Goal: Task Accomplishment & Management: Manage account settings

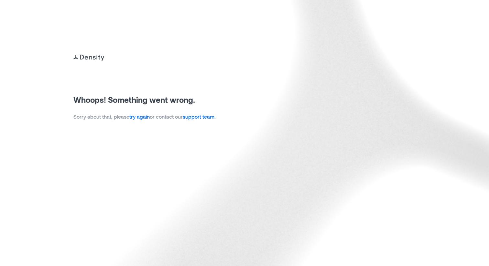
click at [145, 115] on link "try again" at bounding box center [139, 117] width 20 height 6
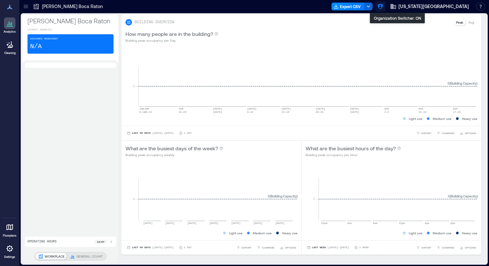
click at [384, 5] on icon "button" at bounding box center [380, 6] width 6 height 6
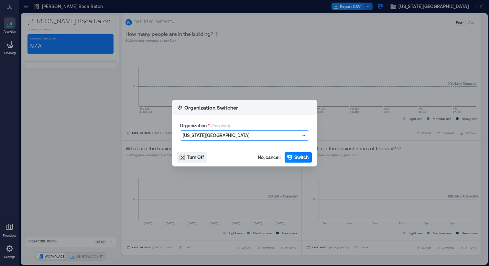
click at [234, 136] on div at bounding box center [241, 136] width 117 height 8
type input "****"
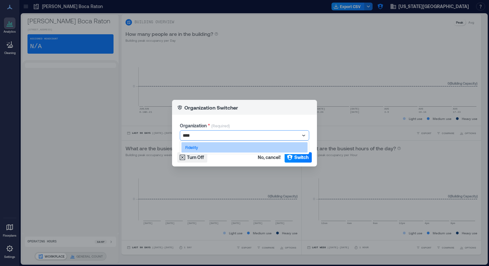
click at [232, 146] on div "Fidelity" at bounding box center [244, 147] width 126 height 10
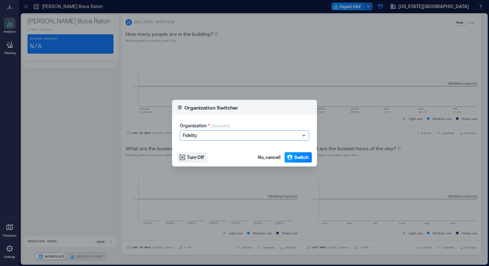
click at [289, 157] on icon "button" at bounding box center [290, 157] width 6 height 6
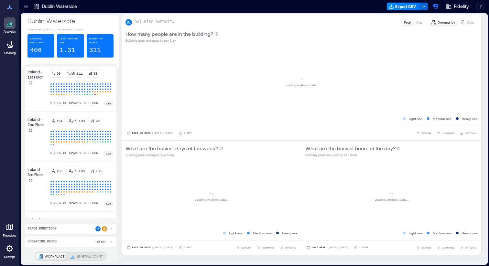
click at [28, 10] on div at bounding box center [26, 6] width 10 height 10
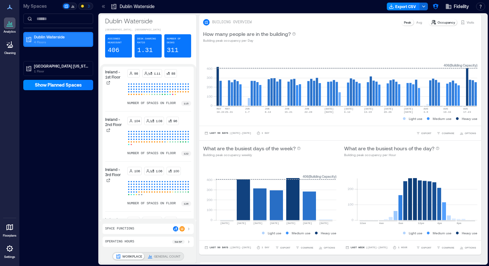
click at [81, 33] on div "Dublin Waterside 4 Floors" at bounding box center [58, 39] width 68 height 13
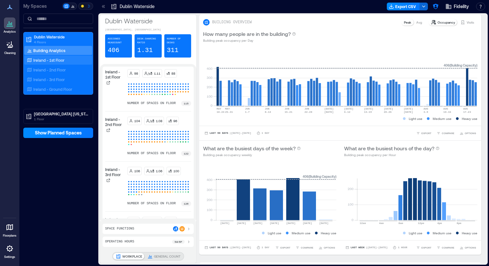
click at [77, 62] on div "Ireland - 1st Floor" at bounding box center [57, 60] width 63 height 6
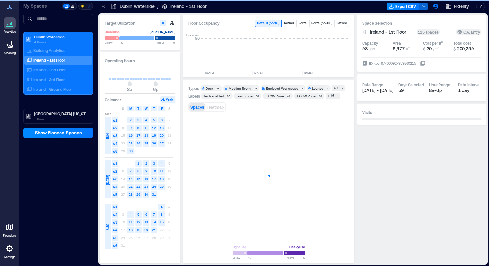
scroll to position [0, 1860]
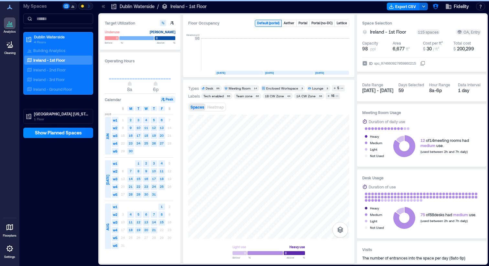
click at [65, 104] on div "Dublin Waterside 4 Floors Building Analytics Ireland - 1st Floor Ireland - 2nd …" at bounding box center [58, 78] width 70 height 92
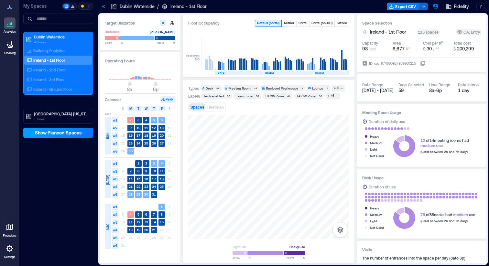
click at [61, 136] on span "Show Planned Spaces" at bounding box center [58, 133] width 47 height 6
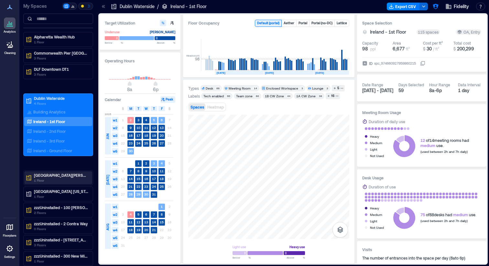
click at [62, 179] on p "1 Floor" at bounding box center [61, 180] width 54 height 5
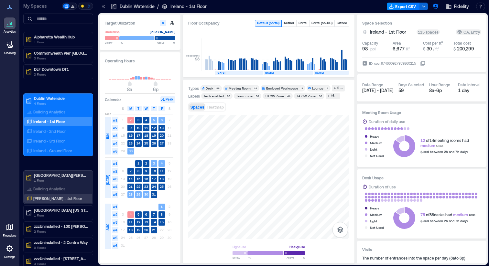
click at [63, 202] on div "Bernardo - 1st Floor" at bounding box center [58, 198] width 68 height 9
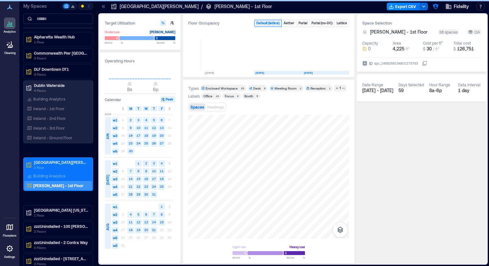
scroll to position [0, 39]
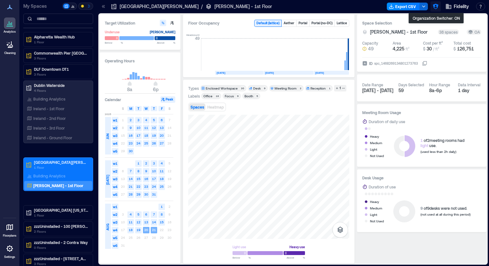
click at [437, 5] on icon "button" at bounding box center [435, 6] width 5 height 5
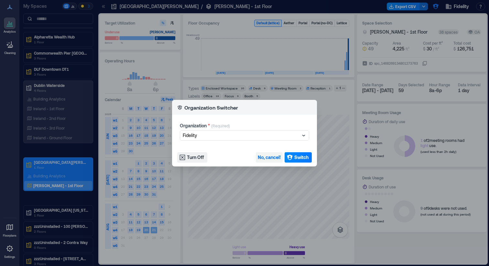
click at [263, 158] on span "No, cancel!" at bounding box center [269, 157] width 23 height 6
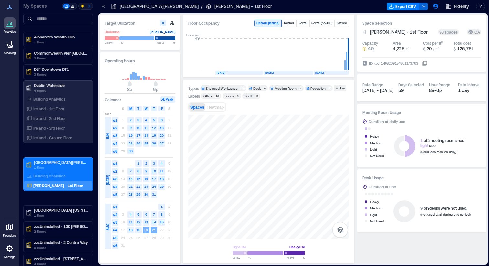
click at [13, 249] on icon at bounding box center [10, 249] width 8 height 8
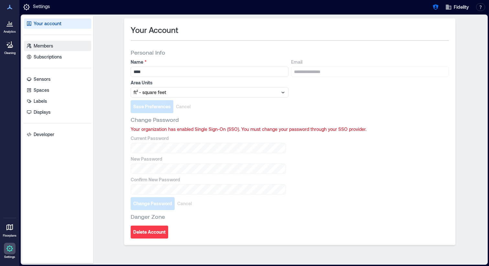
click at [51, 48] on p "Members" at bounding box center [43, 46] width 19 height 6
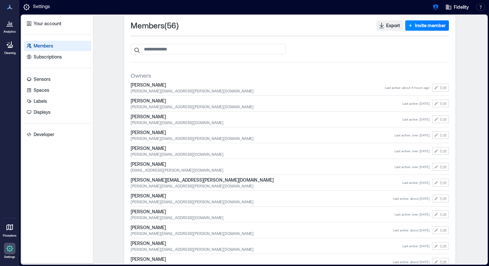
scroll to position [2, 0]
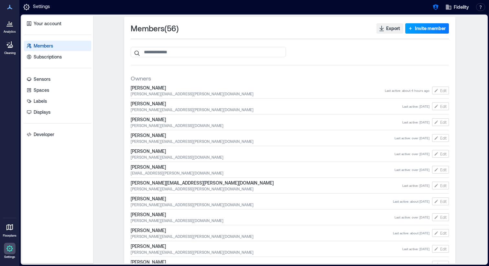
click at [427, 32] on button "Invite member" at bounding box center [427, 28] width 44 height 10
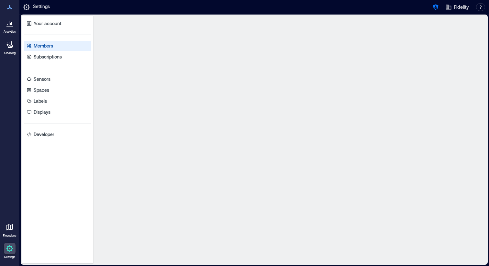
scroll to position [0, 0]
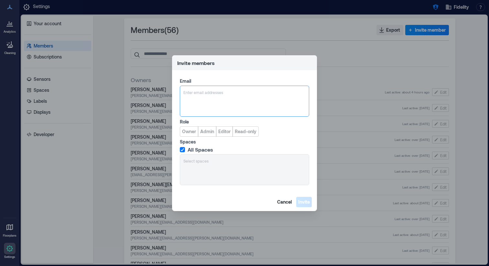
click at [216, 96] on div "Enter email addresses" at bounding box center [244, 101] width 129 height 31
type input "**********"
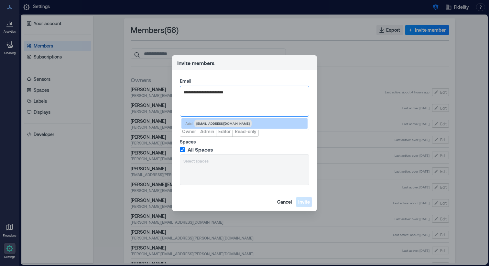
click at [242, 121] on div "Add jo.ho+fidelity@density.io" at bounding box center [244, 123] width 126 height 10
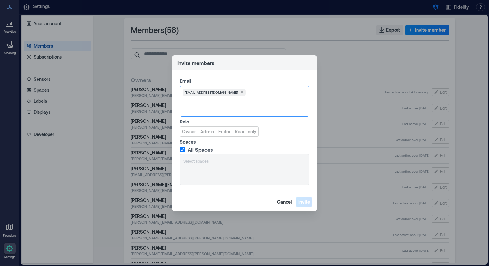
click at [180, 129] on div "Email option Create "jo.ho+fidelity@density.io", selected. jo.ho+fidelity@densi…" at bounding box center [244, 131] width 145 height 123
click at [190, 130] on span "Owner" at bounding box center [189, 131] width 14 height 6
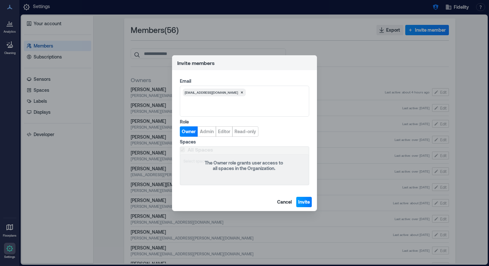
click at [304, 202] on span "Invite" at bounding box center [304, 202] width 12 height 6
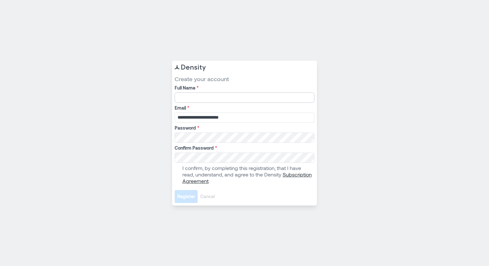
click at [199, 100] on input "Full Name *" at bounding box center [245, 98] width 140 height 10
click at [177, 173] on span at bounding box center [177, 174] width 5 height 5
click at [226, 100] on input "*******" at bounding box center [245, 98] width 140 height 10
type input "**********"
click at [186, 196] on span "Register" at bounding box center [186, 196] width 18 height 6
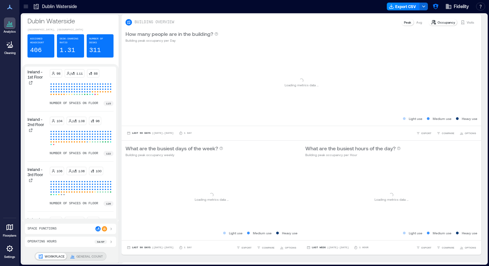
click at [27, 7] on icon at bounding box center [26, 6] width 6 height 6
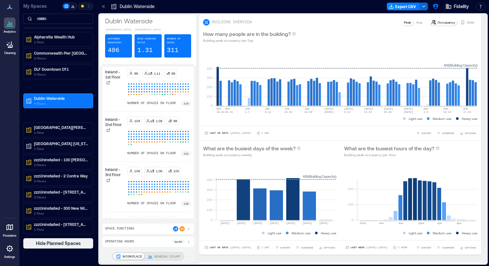
click at [55, 249] on div "My Spaces Alpharetta Wealth Hub 1 Floor Commonwealth Pier Boston 3 Floors DLF D…" at bounding box center [58, 133] width 78 height 266
click at [54, 241] on span "Hide Planned Spaces" at bounding box center [58, 243] width 45 height 6
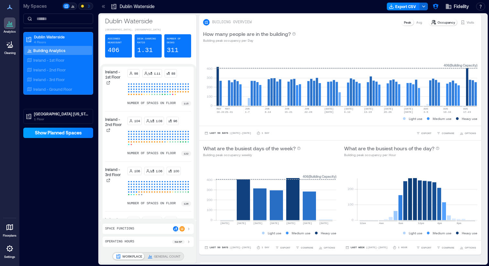
click at [57, 136] on button "Show Planned Spaces" at bounding box center [58, 133] width 70 height 10
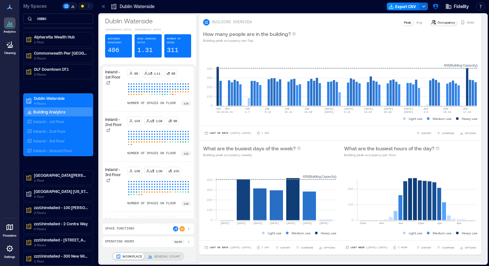
scroll to position [30, 0]
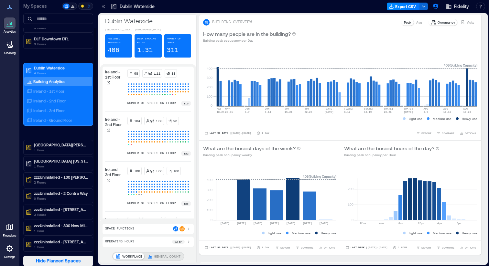
click at [53, 260] on span "Hide Planned Spaces" at bounding box center [58, 261] width 45 height 6
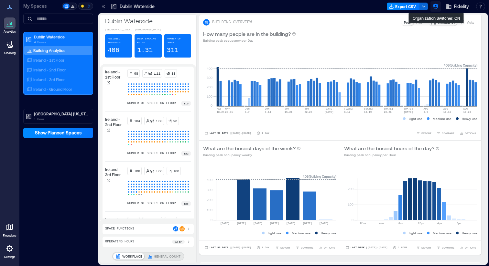
click at [437, 6] on icon "button" at bounding box center [435, 6] width 5 height 5
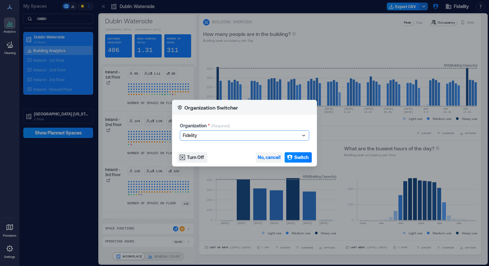
click at [267, 158] on span "No, cancel!" at bounding box center [269, 157] width 23 height 6
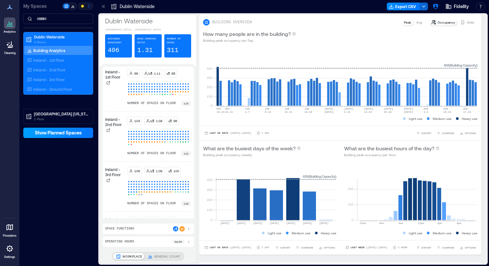
click at [78, 136] on button "Show Planned Spaces" at bounding box center [58, 133] width 70 height 10
